Goal: Task Accomplishment & Management: Use online tool/utility

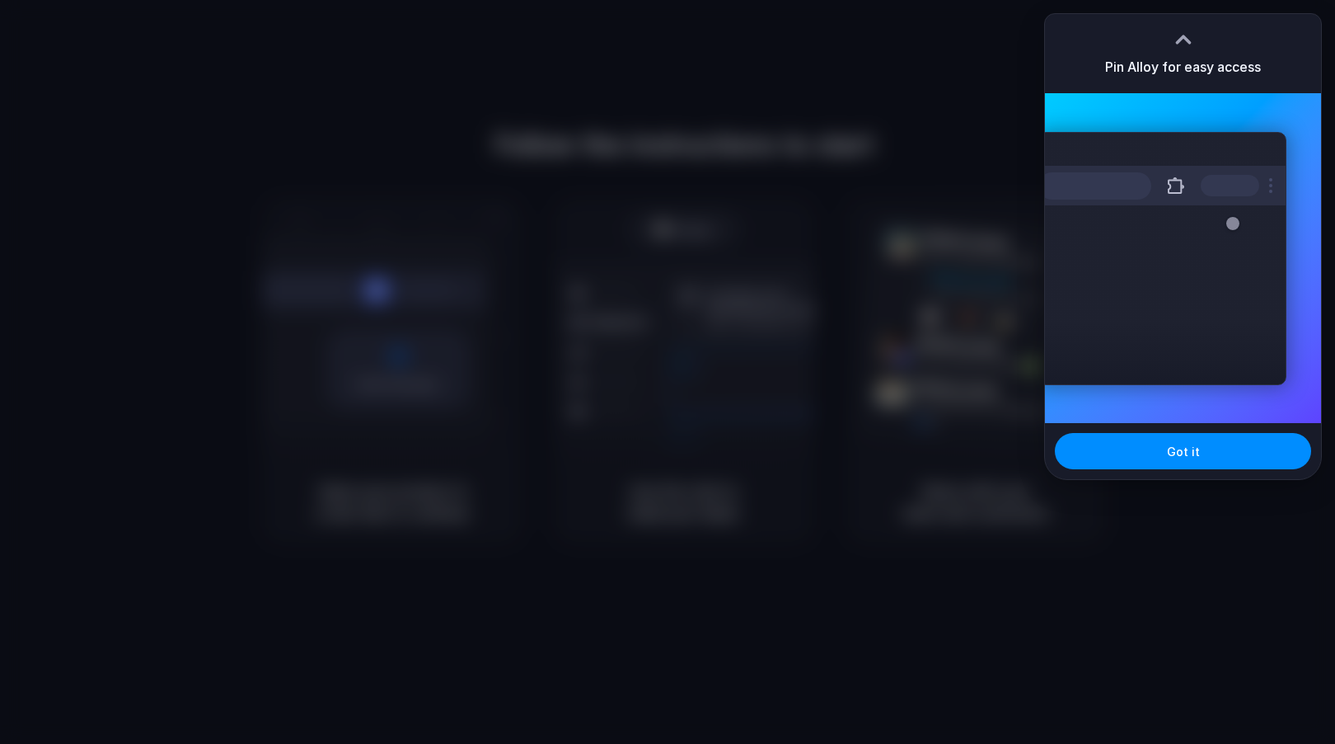
click at [1185, 35] on div at bounding box center [1183, 39] width 25 height 25
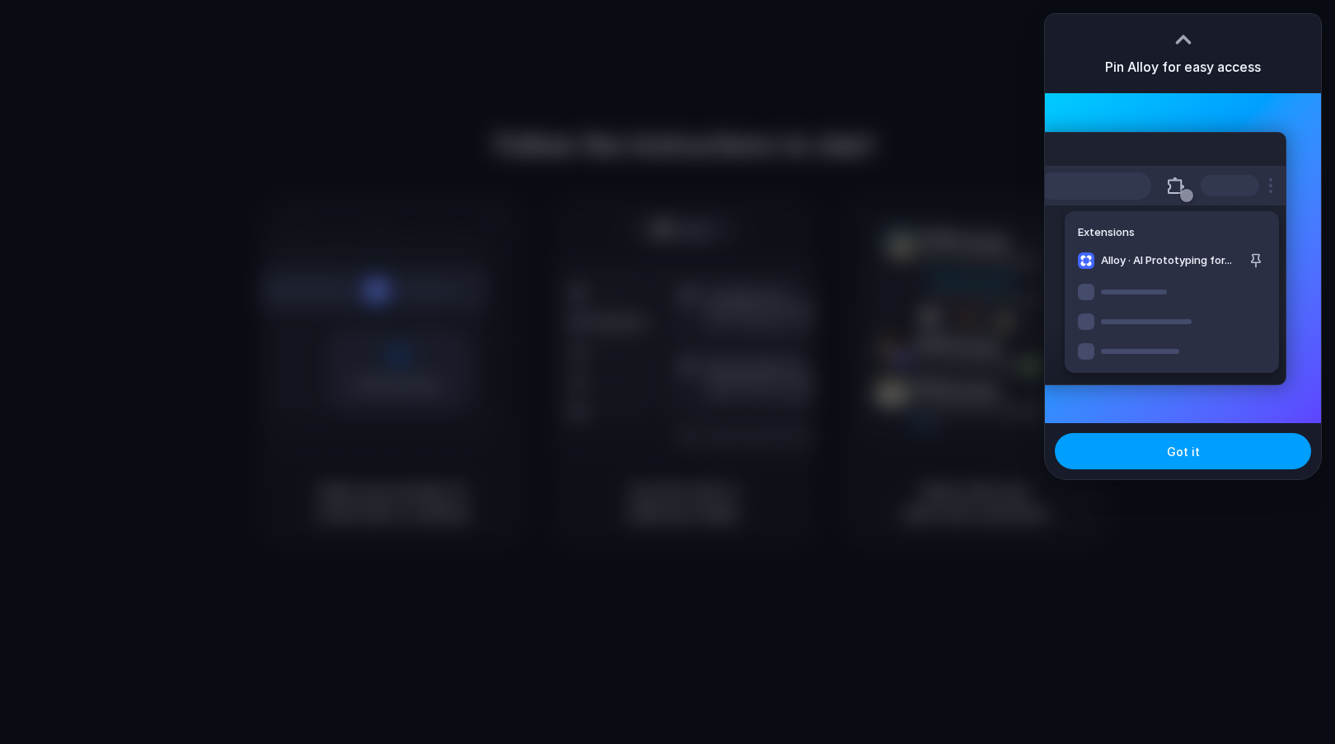
click at [1175, 462] on button "Got it" at bounding box center [1183, 451] width 256 height 36
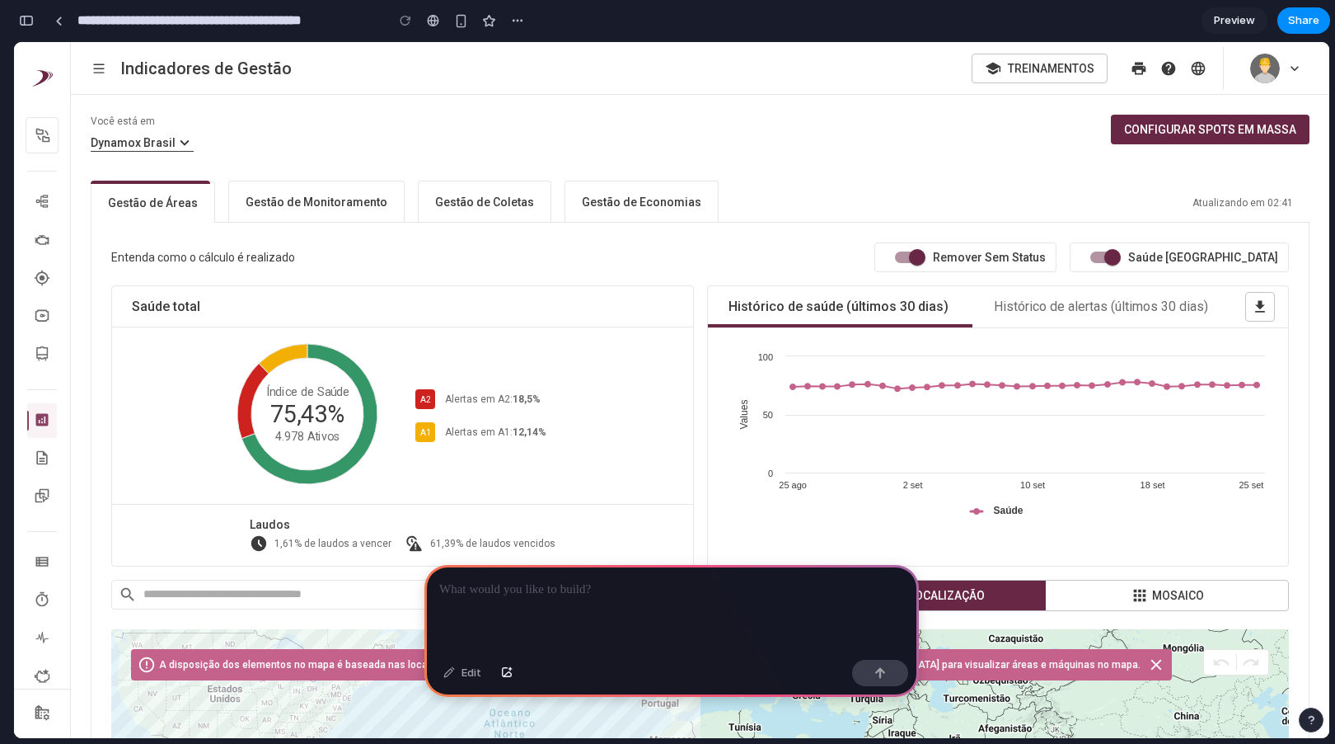
click at [297, 208] on h6 "Gestão de Monitoramento" at bounding box center [317, 202] width 142 height 16
click at [317, 195] on h6 "Gestão de Monitoramento" at bounding box center [317, 202] width 142 height 16
click at [472, 207] on h6 "Gestão de Coletas" at bounding box center [484, 202] width 99 height 16
click at [618, 197] on h6 "Gestão de Economias" at bounding box center [642, 202] width 120 height 16
click at [316, 214] on button "Gestão de Monitoramento" at bounding box center [316, 201] width 176 height 41
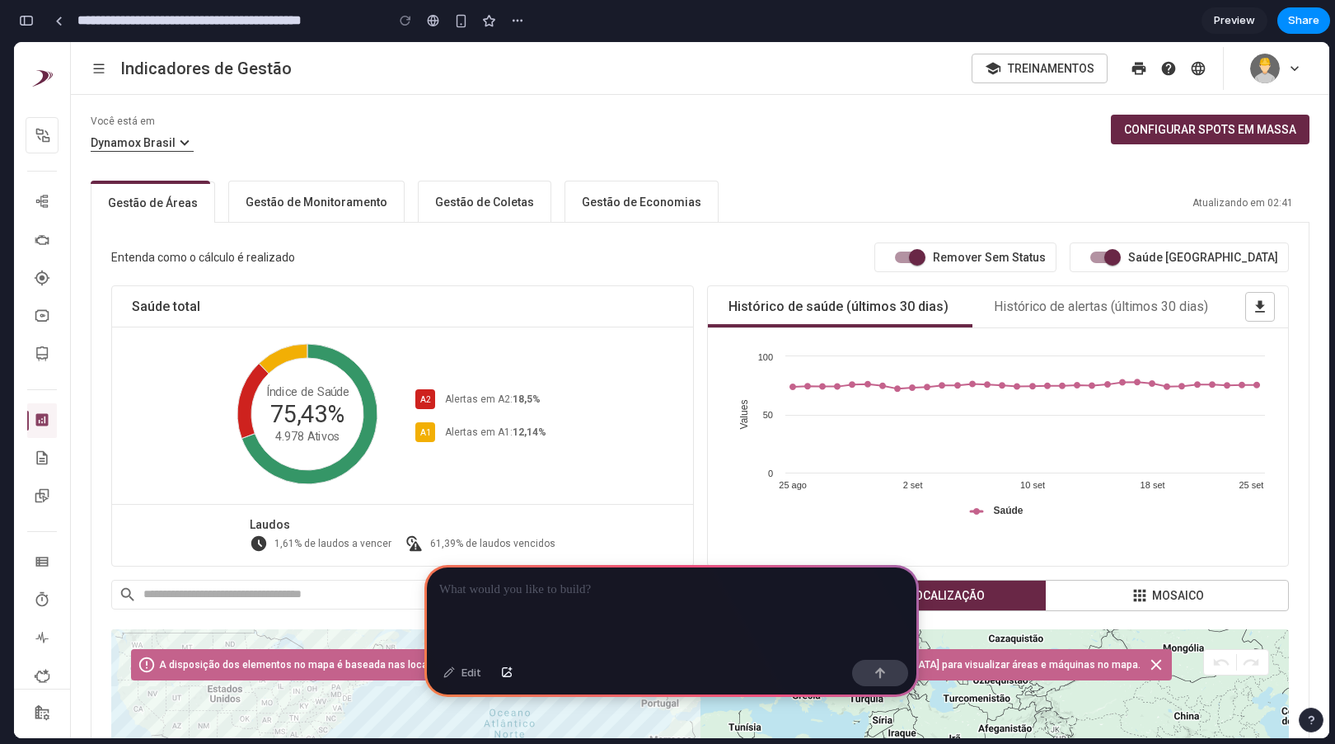
click at [646, 599] on div at bounding box center [672, 609] width 495 height 88
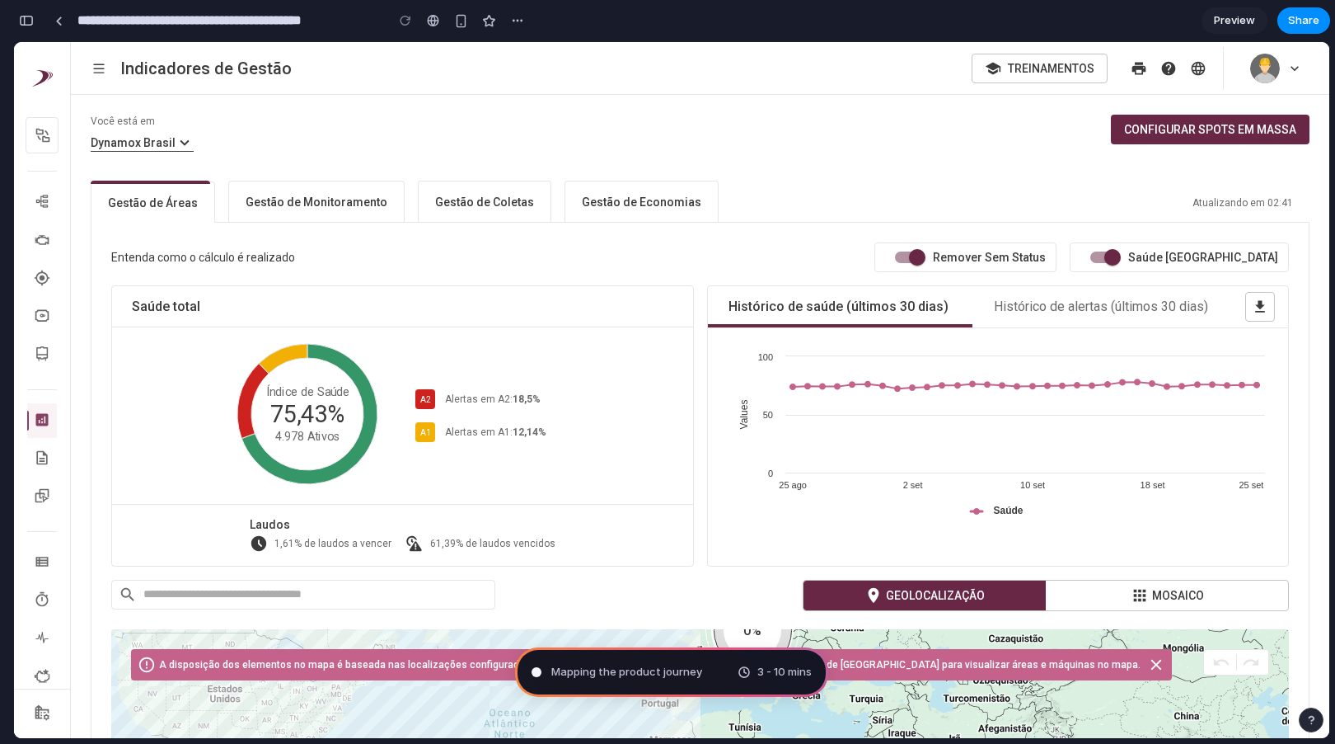
type input "**********"
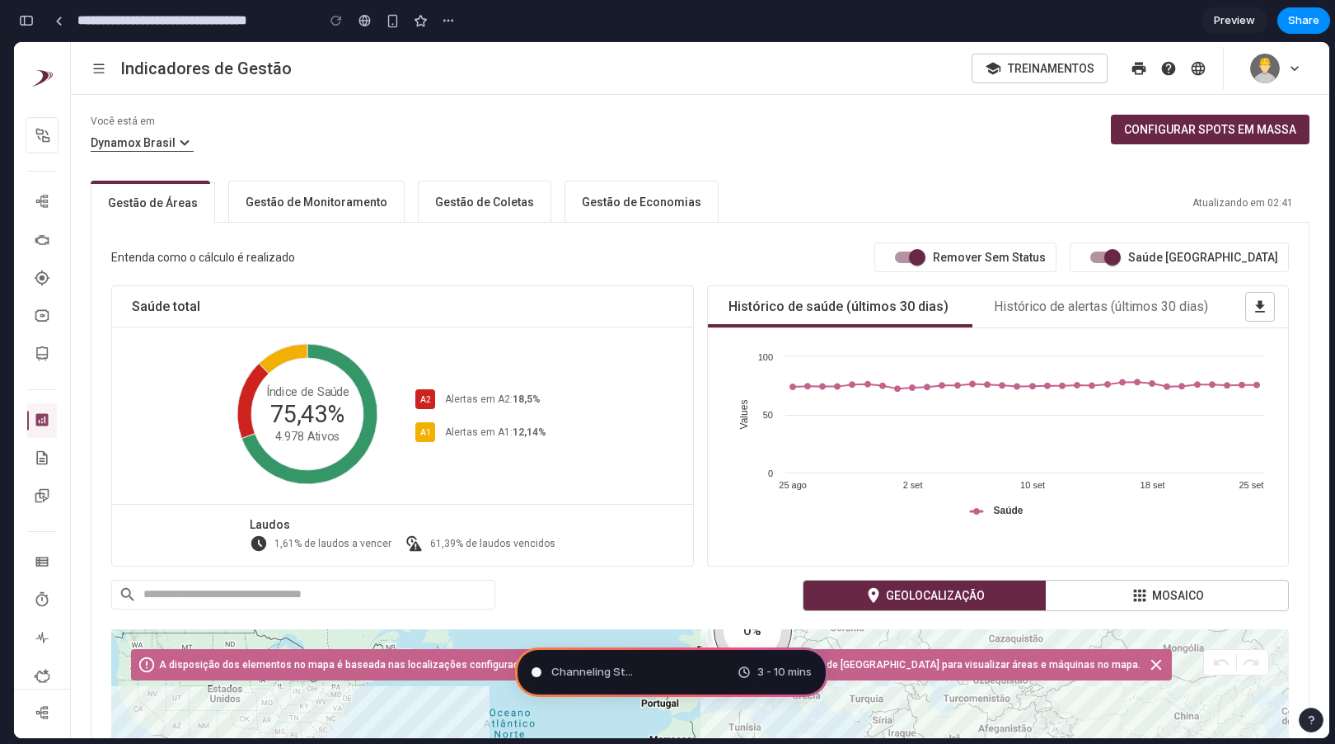
scroll to position [426, 0]
